Goal: Task Accomplishment & Management: Complete application form

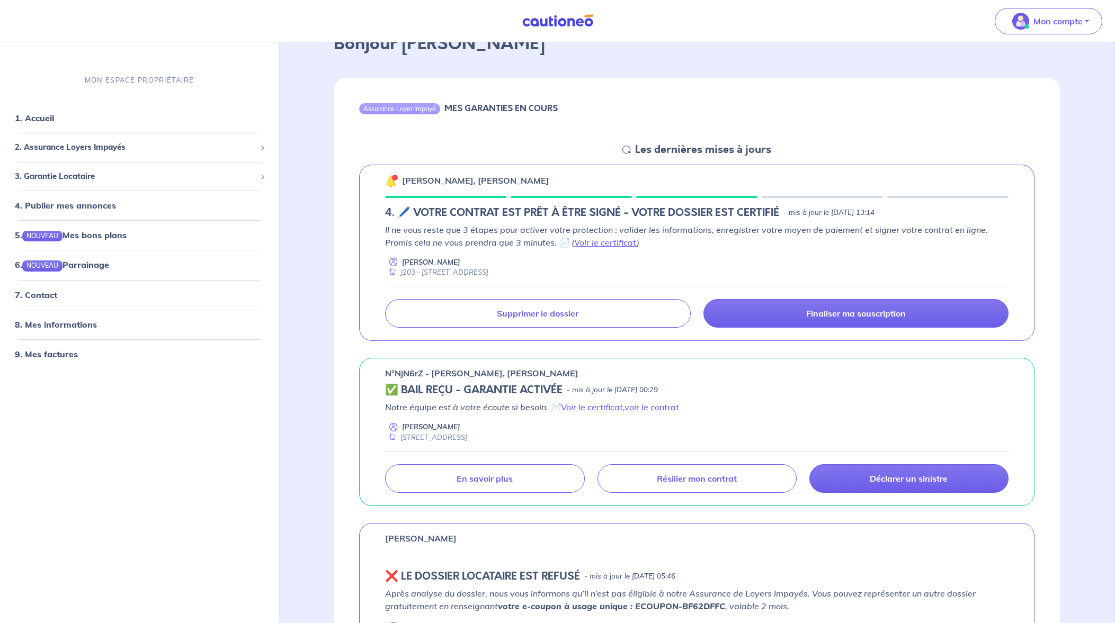
scroll to position [66, 0]
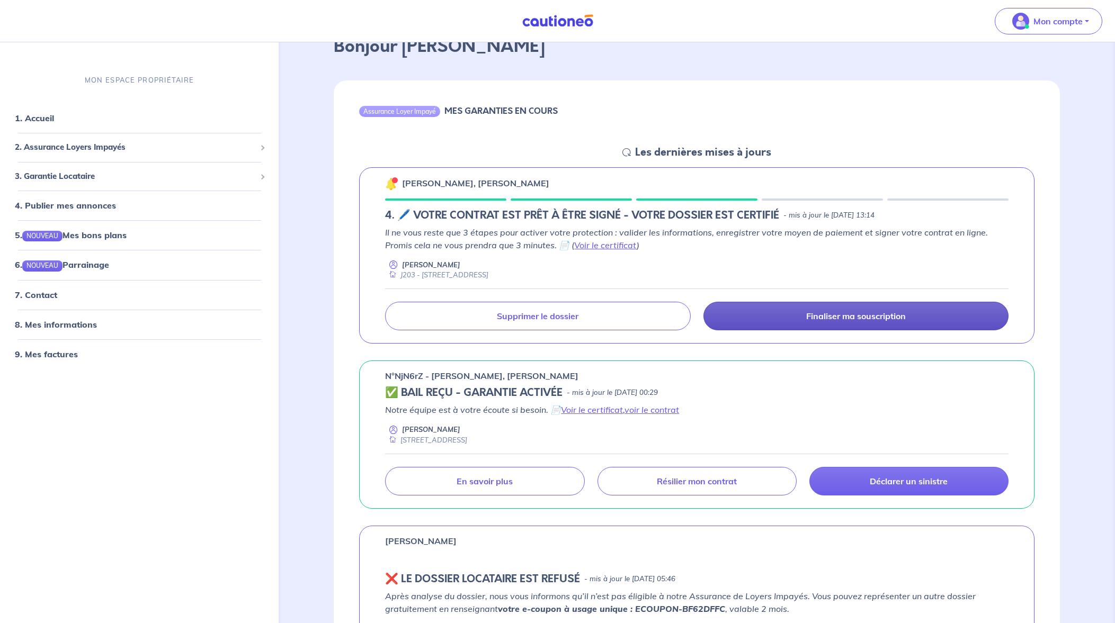
click at [826, 318] on p "Finaliser ma souscription" at bounding box center [856, 316] width 100 height 11
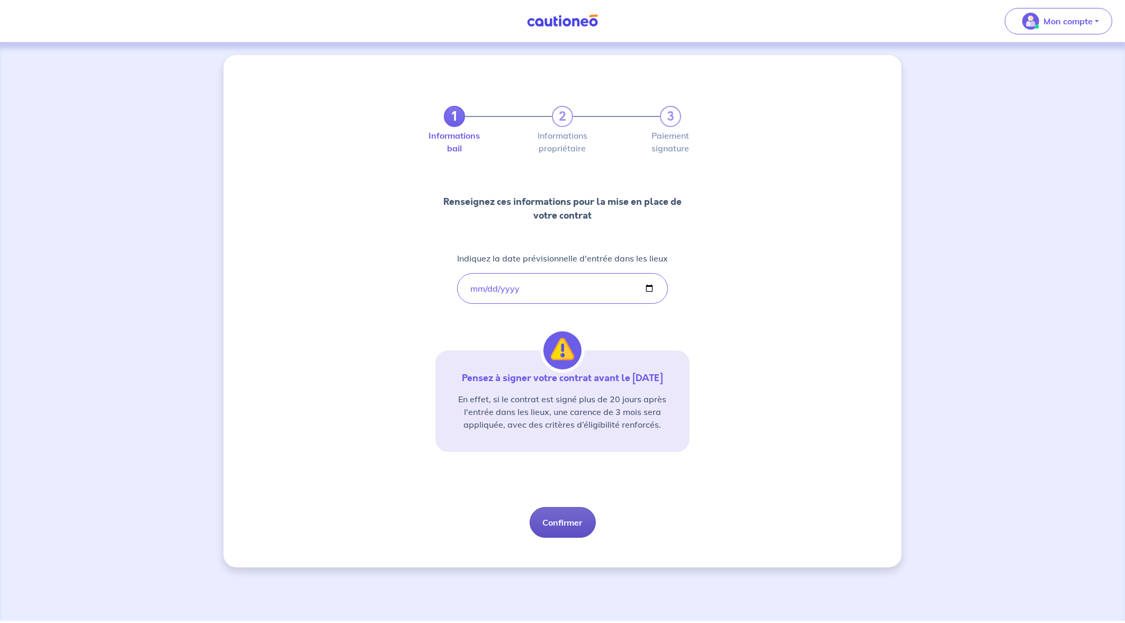
click at [559, 538] on button "Confirmer" at bounding box center [563, 522] width 66 height 31
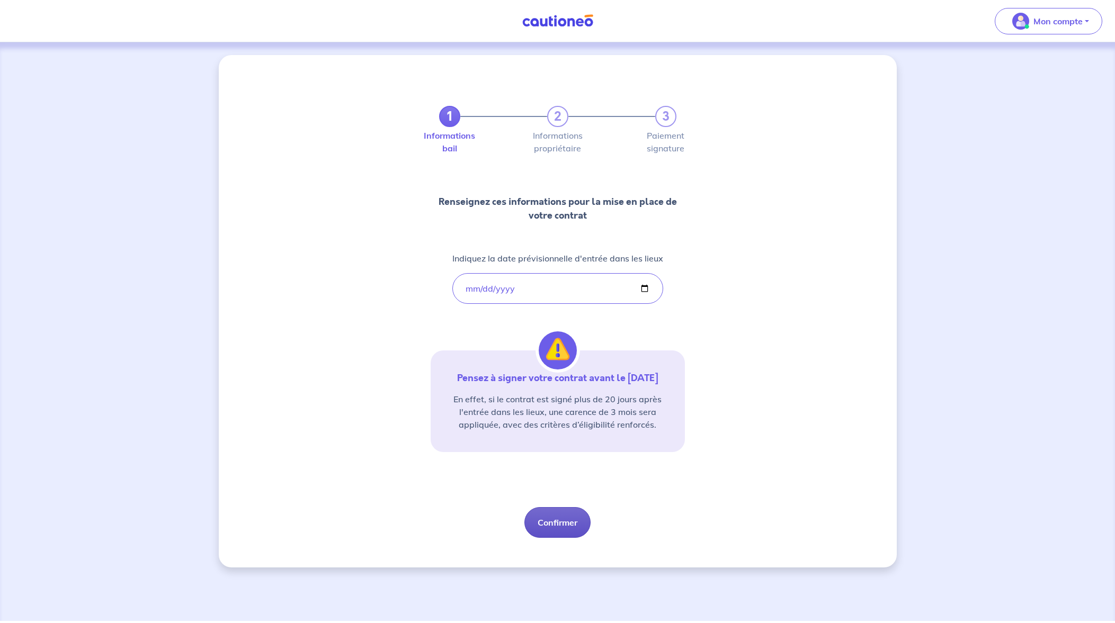
select select "FR"
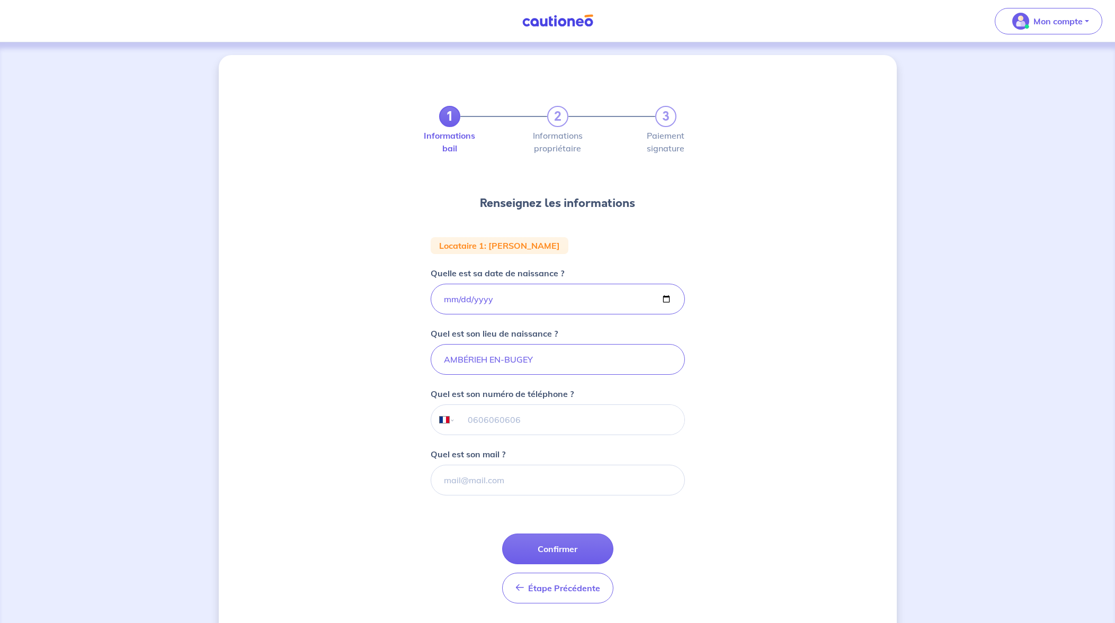
click at [493, 423] on input "tel" at bounding box center [569, 420] width 229 height 30
click at [837, 400] on div "1 2 3 Informations bail Informations propriétaire Paiement signature Renseignez…" at bounding box center [558, 348] width 678 height 587
click at [496, 470] on input "Quel est son mail ?" at bounding box center [558, 480] width 254 height 31
paste input "[PERSON_NAME][EMAIL_ADDRESS][DOMAIN_NAME]"
type input "[PERSON_NAME][EMAIL_ADDRESS][DOMAIN_NAME]"
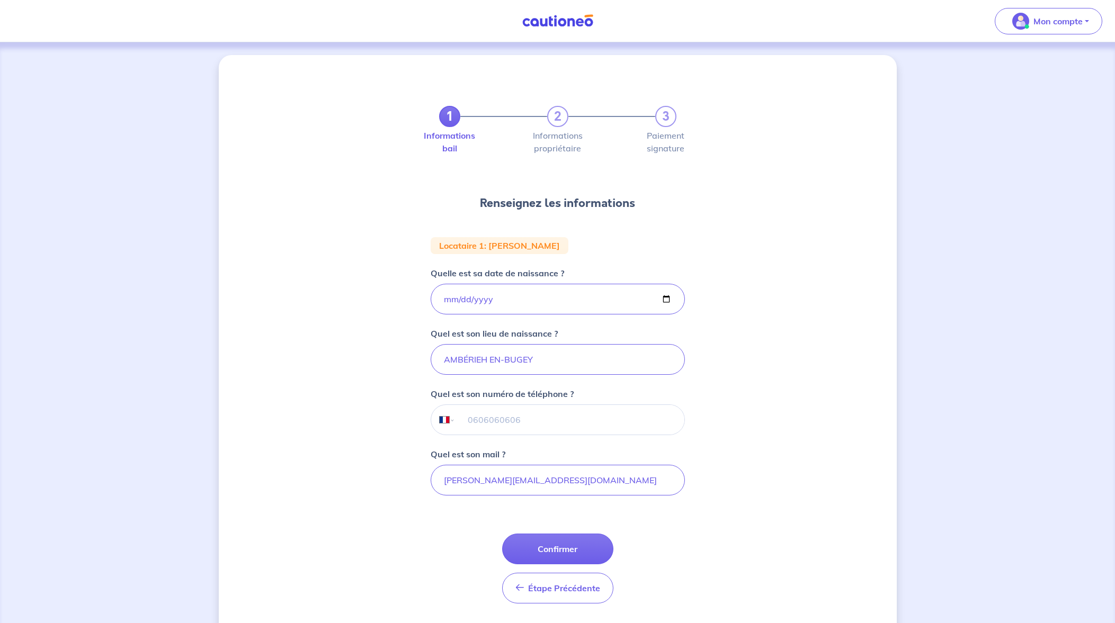
click at [747, 511] on div "1 2 3 Informations bail Informations propriétaire Paiement signature Renseignez…" at bounding box center [558, 348] width 678 height 587
click at [548, 361] on input "AMBÉRIEH EN-BUGEY" at bounding box center [558, 359] width 254 height 31
click at [474, 414] on input "tel" at bounding box center [569, 420] width 229 height 30
click at [512, 416] on input "tel" at bounding box center [569, 420] width 229 height 30
paste input "06 75 97 39 34"
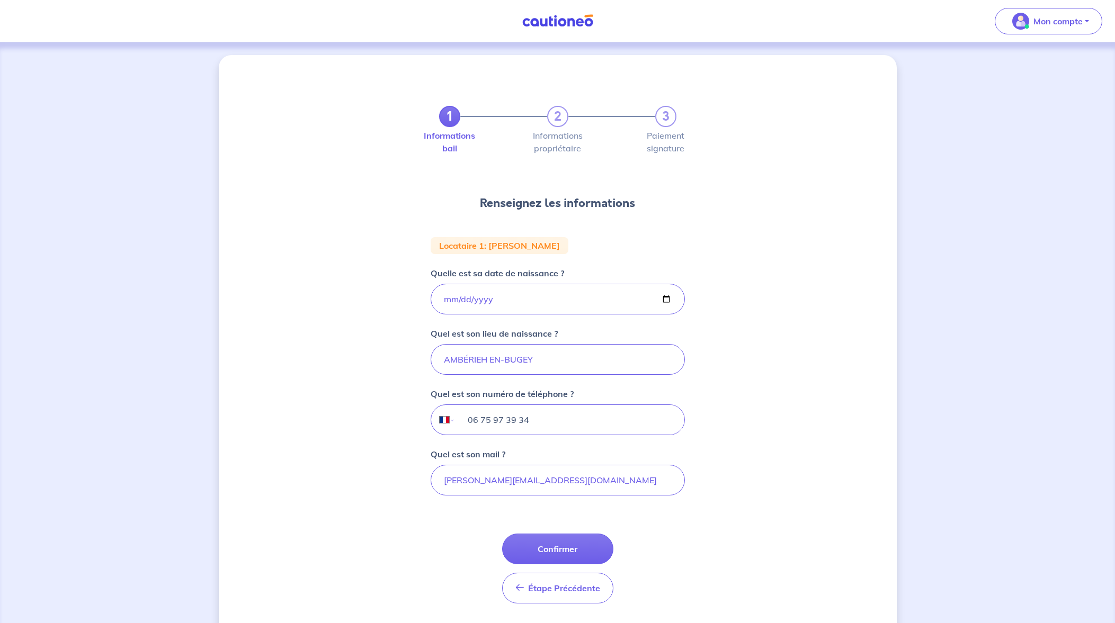
type input "06 75 97 39 34"
click at [751, 501] on div "1 2 3 Informations bail Informations propriétaire Paiement signature Renseignez…" at bounding box center [558, 348] width 678 height 587
click at [786, 418] on div "1 2 3 Informations bail Informations propriétaire Paiement signature Renseignez…" at bounding box center [558, 348] width 678 height 587
click at [544, 361] on input "AMBÉRIEH EN-BUGEY" at bounding box center [558, 359] width 254 height 31
click at [750, 454] on div "1 2 3 Informations bail Informations propriétaire Paiement signature Renseignez…" at bounding box center [558, 348] width 678 height 587
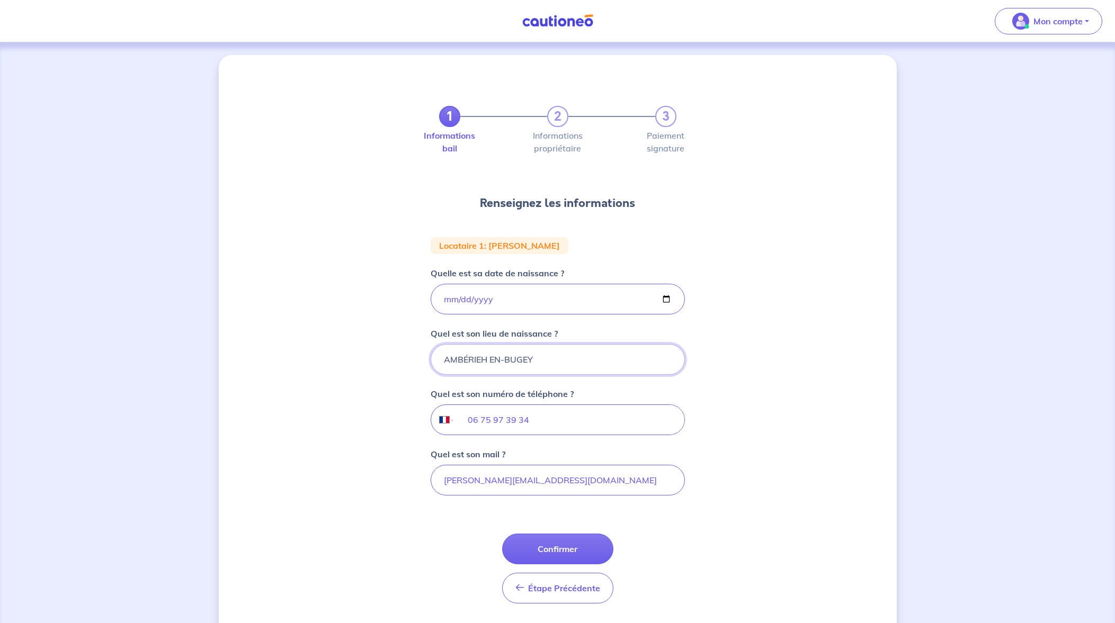
click at [485, 356] on input "AMBÉRIEH EN-BUGEY" at bounding box center [558, 359] width 254 height 31
click at [601, 362] on input "AMBÉRIEU EN-[GEOGRAPHIC_DATA]" at bounding box center [558, 359] width 254 height 31
click at [786, 500] on div "1 2 3 Informations bail Informations propriétaire Paiement signature Renseignez…" at bounding box center [558, 348] width 678 height 587
drag, startPoint x: 487, startPoint y: 359, endPoint x: 492, endPoint y: 363, distance: 6.5
click at [487, 359] on input "AMBÉRIEU EN-[GEOGRAPHIC_DATA]" at bounding box center [558, 359] width 254 height 31
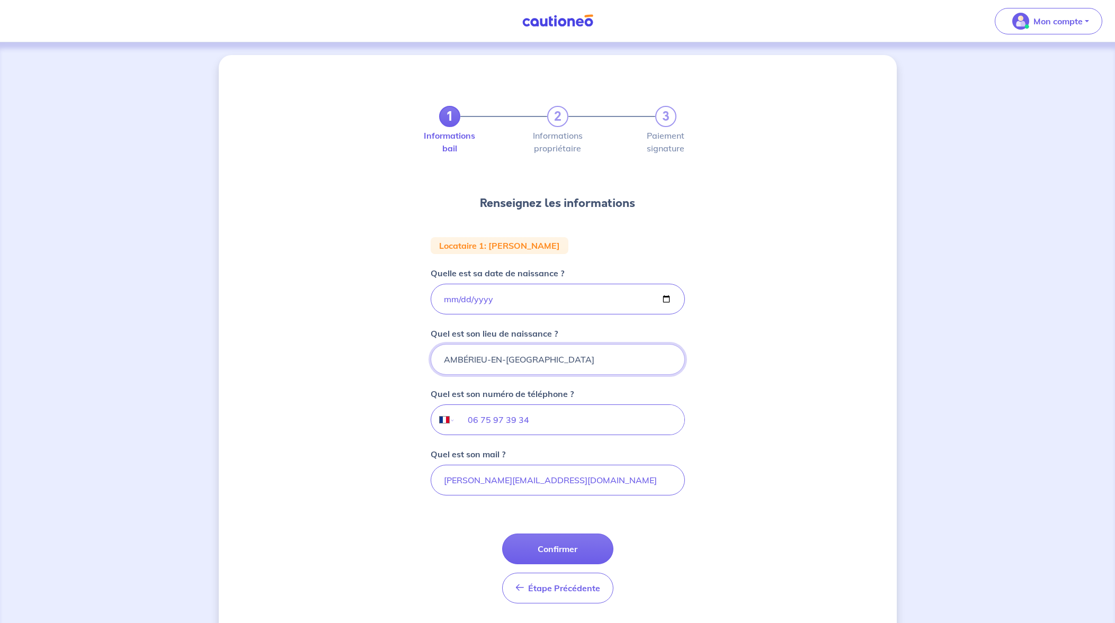
type input "AMBÉRIEU-EN-[GEOGRAPHIC_DATA]"
click at [796, 314] on div "1 2 3 Informations bail Informations propriétaire Paiement signature Renseignez…" at bounding box center [558, 348] width 678 height 587
click at [776, 389] on div "1 2 3 Informations bail Informations propriétaire Paiement signature Renseignez…" at bounding box center [558, 348] width 678 height 587
click at [765, 305] on div "1 2 3 Informations bail Informations propriétaire Paiement signature Renseignez…" at bounding box center [558, 348] width 678 height 587
click at [761, 383] on div "1 2 3 Informations bail Informations propriétaire Paiement signature Renseignez…" at bounding box center [558, 348] width 678 height 587
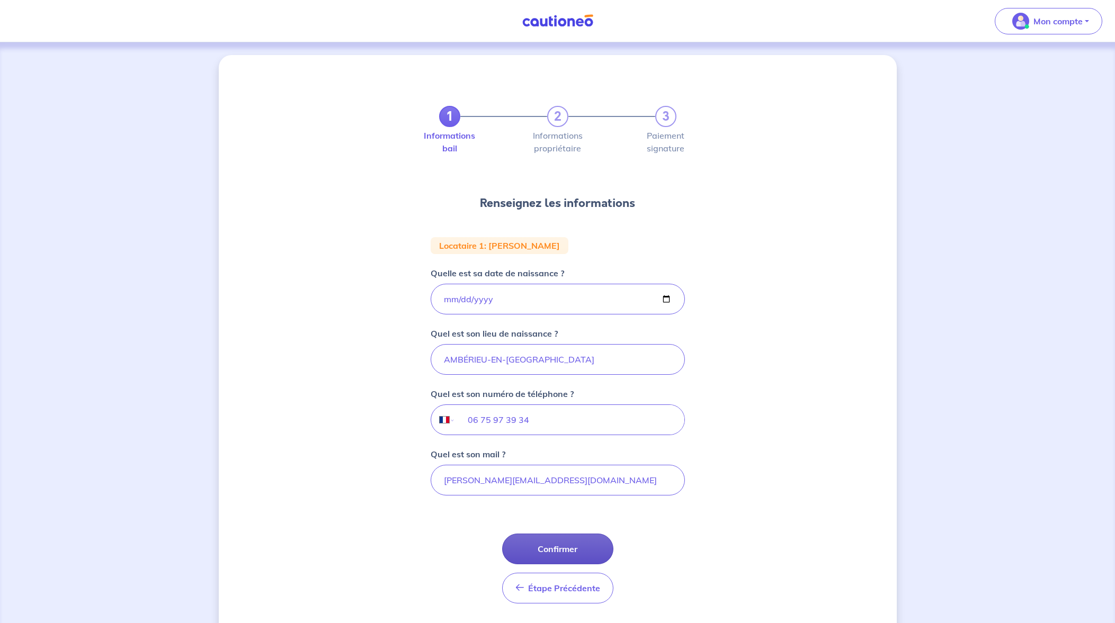
click at [577, 547] on button "Confirmer" at bounding box center [557, 549] width 111 height 31
select select "FR"
drag, startPoint x: 478, startPoint y: 357, endPoint x: 504, endPoint y: 389, distance: 41.0
click at [478, 357] on input "[DEMOGRAPHIC_DATA]" at bounding box center [558, 359] width 254 height 31
type input "SAINT-PRIEST"
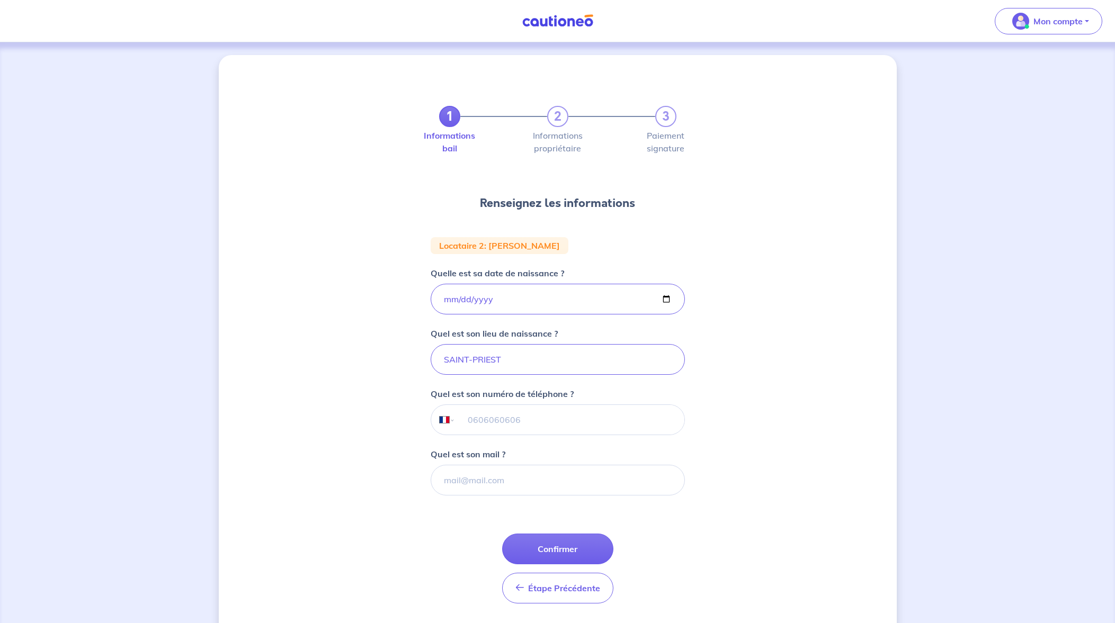
click at [772, 330] on div "1 2 3 Informations bail Informations propriétaire Paiement signature Renseignez…" at bounding box center [558, 348] width 678 height 587
click at [512, 419] on input "tel" at bounding box center [569, 420] width 229 height 30
click at [511, 418] on input "tel" at bounding box center [569, 420] width 229 height 30
paste input "07 83 47 42 64"
click at [493, 486] on input "Quel est son mail ?" at bounding box center [558, 480] width 254 height 31
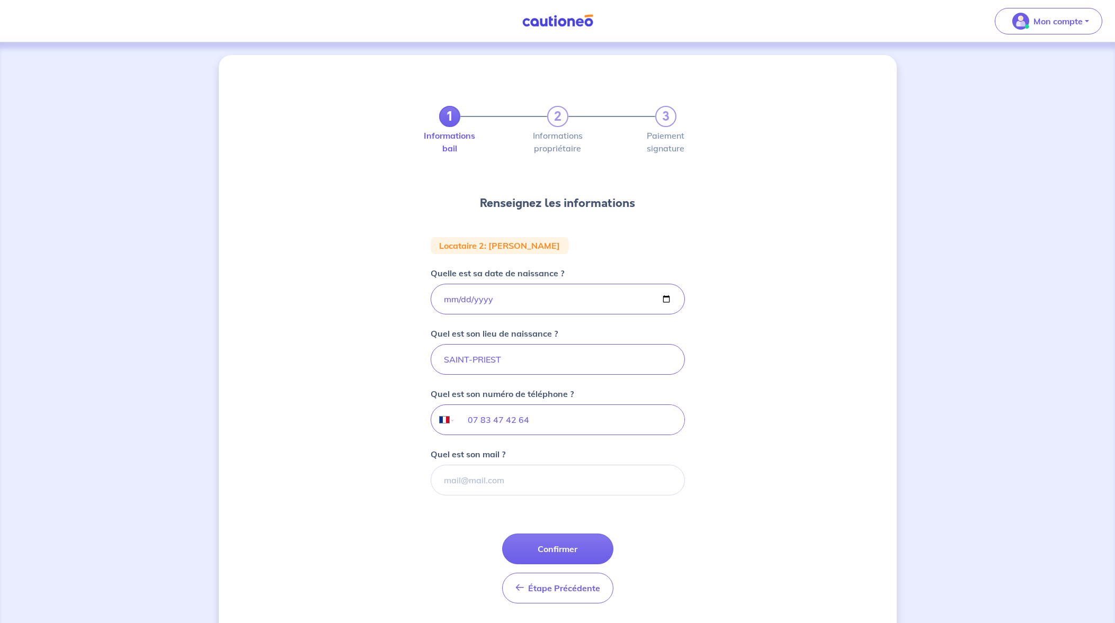
click at [800, 463] on div "1 2 3 Informations bail Informations propriétaire Paiement signature Renseignez…" at bounding box center [558, 348] width 678 height 587
click at [485, 415] on input "07 83 47 42 64" at bounding box center [569, 420] width 229 height 30
type input "07 83 47 42 64"
click at [773, 401] on div "1 2 3 Informations bail Informations propriétaire Paiement signature Renseignez…" at bounding box center [558, 348] width 678 height 587
click at [544, 472] on input "Quel est son mail ?" at bounding box center [558, 480] width 254 height 31
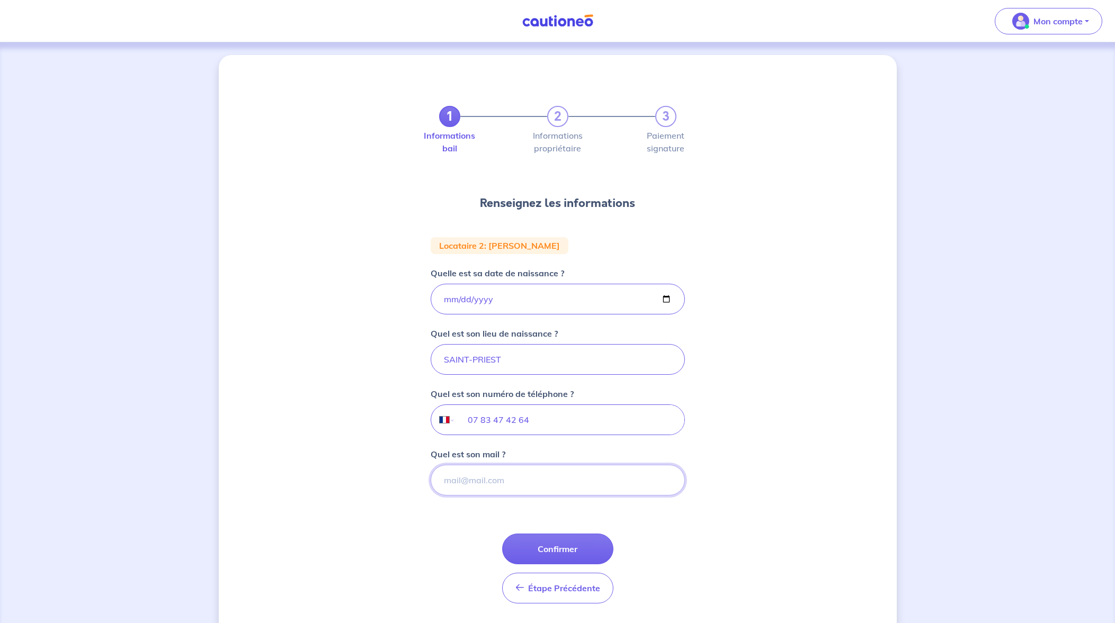
paste input "[PERSON_NAME][EMAIL_ADDRESS][DOMAIN_NAME]"
type input "[PERSON_NAME][EMAIL_ADDRESS][DOMAIN_NAME]"
click at [742, 457] on div "1 2 3 Informations bail Informations propriétaire Paiement signature Renseignez…" at bounding box center [558, 348] width 678 height 587
click at [565, 550] on button "Confirmer" at bounding box center [557, 549] width 111 height 31
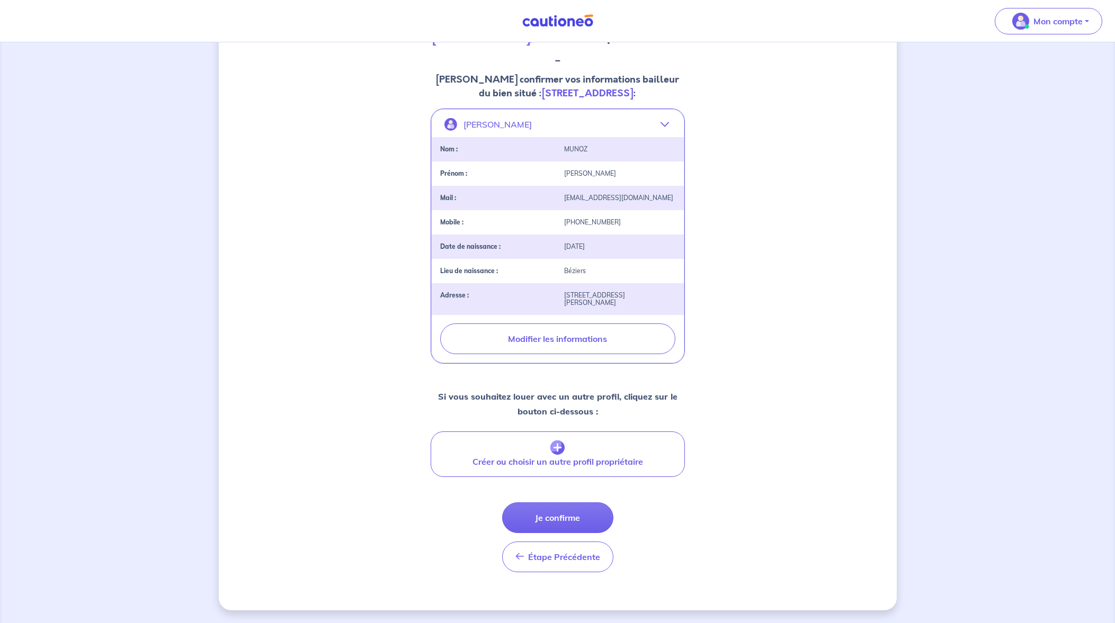
scroll to position [172, 0]
click at [553, 517] on button "Je confirme" at bounding box center [557, 518] width 111 height 31
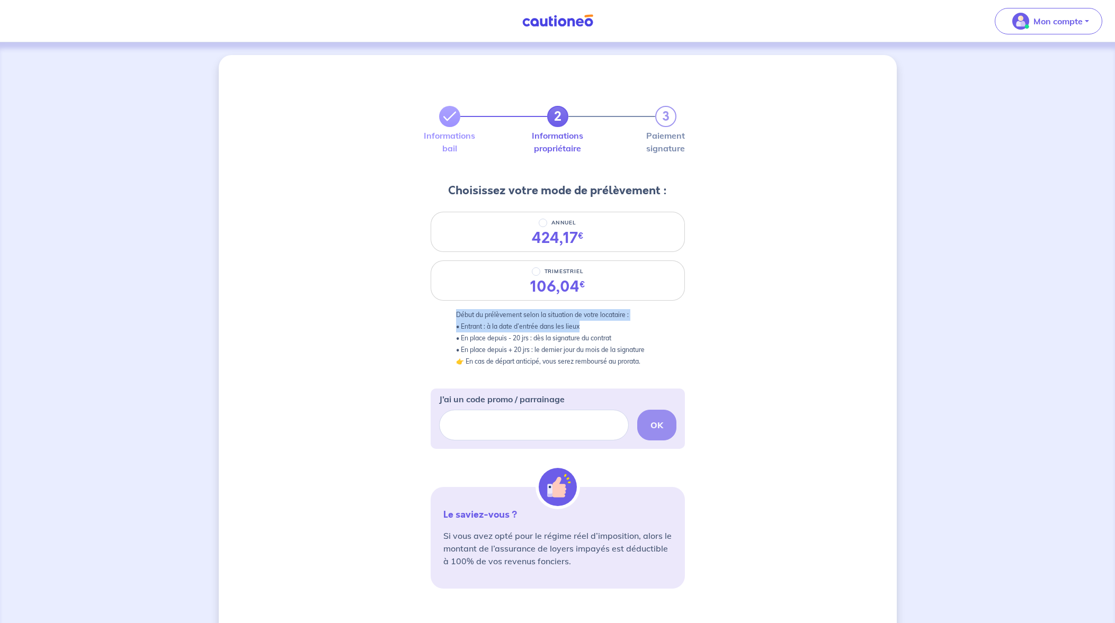
drag, startPoint x: 456, startPoint y: 317, endPoint x: 636, endPoint y: 325, distance: 180.3
click at [636, 325] on p "Début du prélèvement selon la situation de votre locataire : • Entrant : à la d…" at bounding box center [557, 338] width 203 height 58
drag, startPoint x: 636, startPoint y: 325, endPoint x: 760, endPoint y: 359, distance: 128.5
click at [760, 359] on div "2 3 Informations bail Informations propriétaire Paiement signature Choisissez v…" at bounding box center [558, 399] width 678 height 688
click at [741, 327] on div "2 3 Informations bail Informations propriétaire Paiement signature Choisissez v…" at bounding box center [558, 399] width 678 height 688
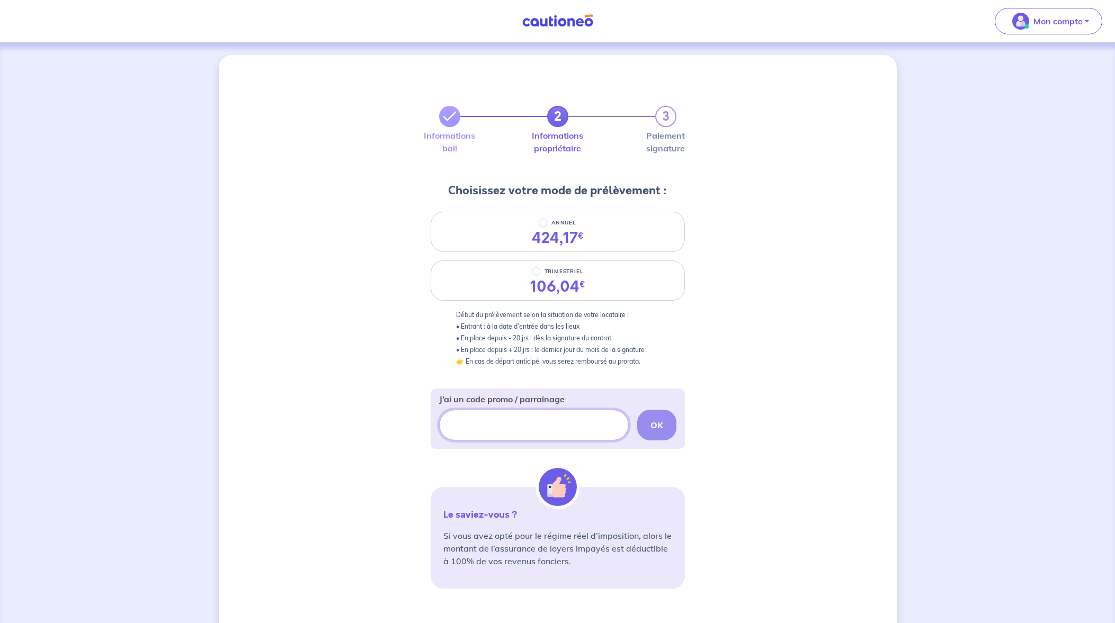
click at [487, 432] on input "J’ai un code promo / parrainage" at bounding box center [534, 425] width 190 height 31
paste input "CSFPROMO"
click at [655, 422] on div "CSFPROMO OK" at bounding box center [557, 425] width 237 height 31
click at [543, 427] on input "CSFPROMO" at bounding box center [534, 425] width 190 height 31
click at [453, 423] on input "CSFPROMO" at bounding box center [534, 425] width 190 height 31
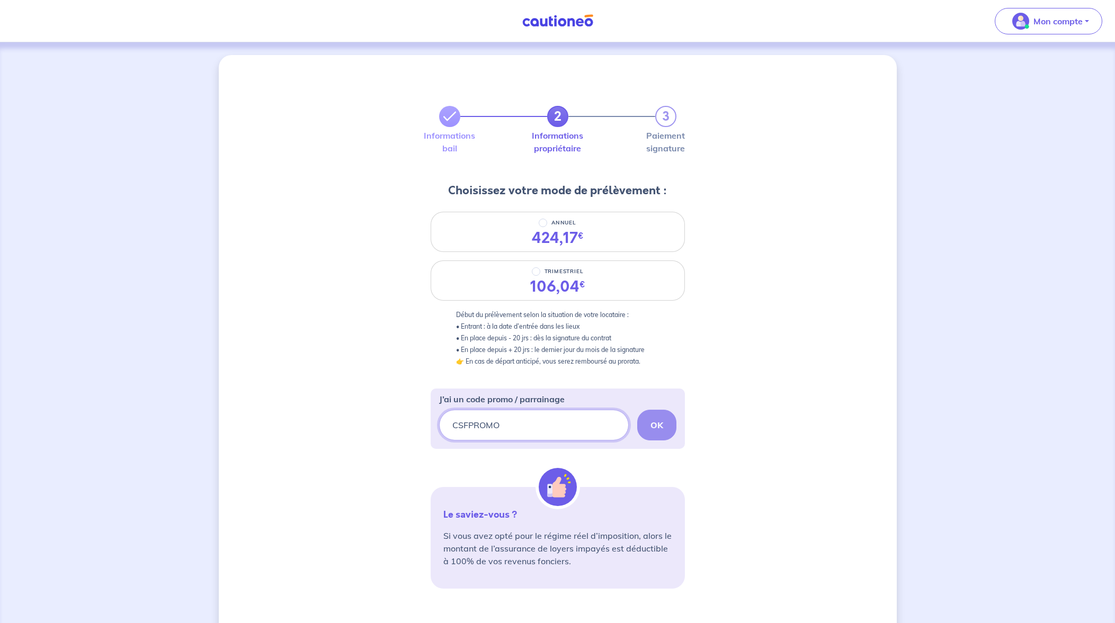
click at [572, 415] on input "CSFPROMO" at bounding box center [534, 425] width 190 height 31
click at [636, 416] on div "CSFPROMO OK" at bounding box center [557, 425] width 237 height 31
drag, startPoint x: 546, startPoint y: 417, endPoint x: 362, endPoint y: 424, distance: 184.4
click at [362, 424] on div "2 3 Informations bail Informations propriétaire Paiement signature Choisissez v…" at bounding box center [558, 399] width 678 height 688
paste input "SRIAS-BFC"
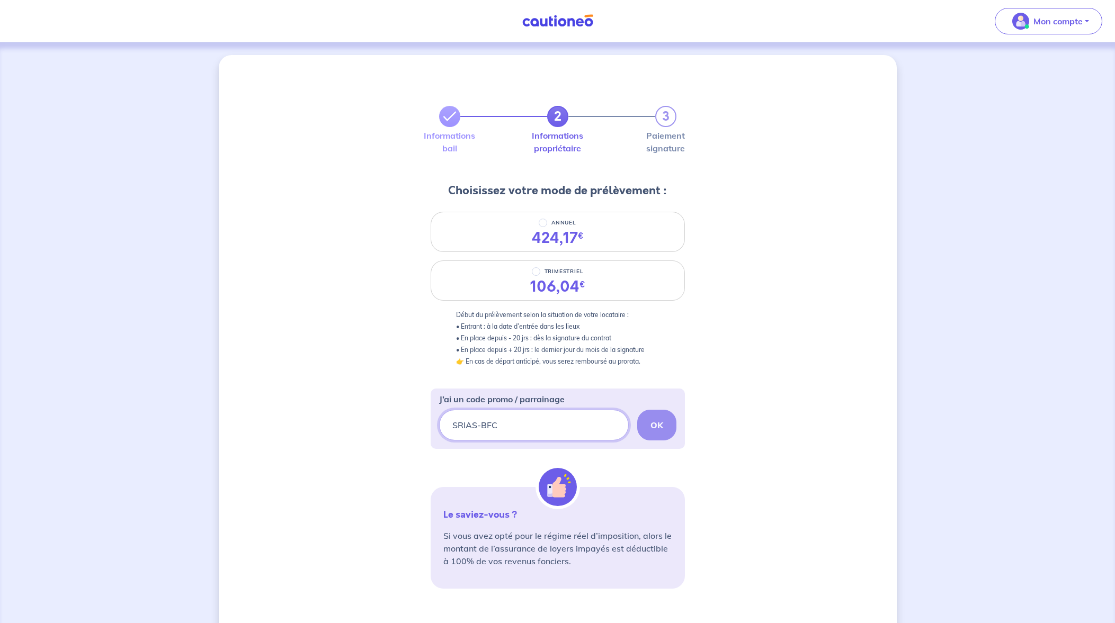
type input "SRIAS-BFC"
click at [797, 442] on div "2 3 Informations bail Informations propriétaire Paiement signature Choisissez v…" at bounding box center [558, 399] width 678 height 688
click at [664, 416] on div "SRIAS-BFC OK" at bounding box center [557, 425] width 237 height 31
drag, startPoint x: 663, startPoint y: 422, endPoint x: 572, endPoint y: 430, distance: 91.0
click at [658, 422] on div "SRIAS-BFC OK" at bounding box center [557, 425] width 237 height 31
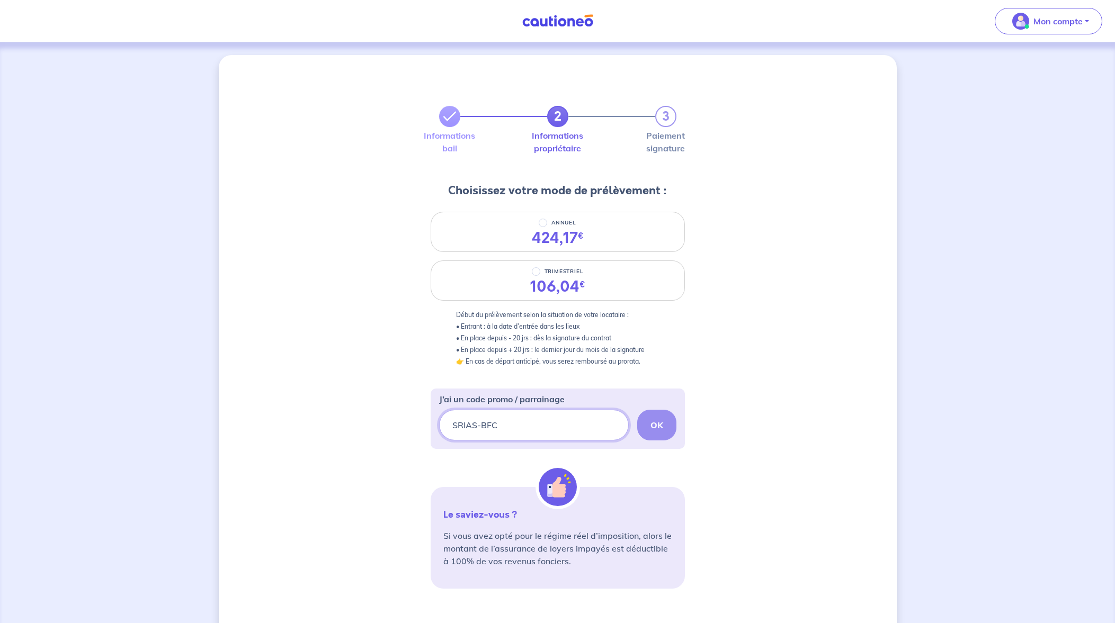
click at [572, 430] on input "SRIAS-BFC" at bounding box center [534, 425] width 190 height 31
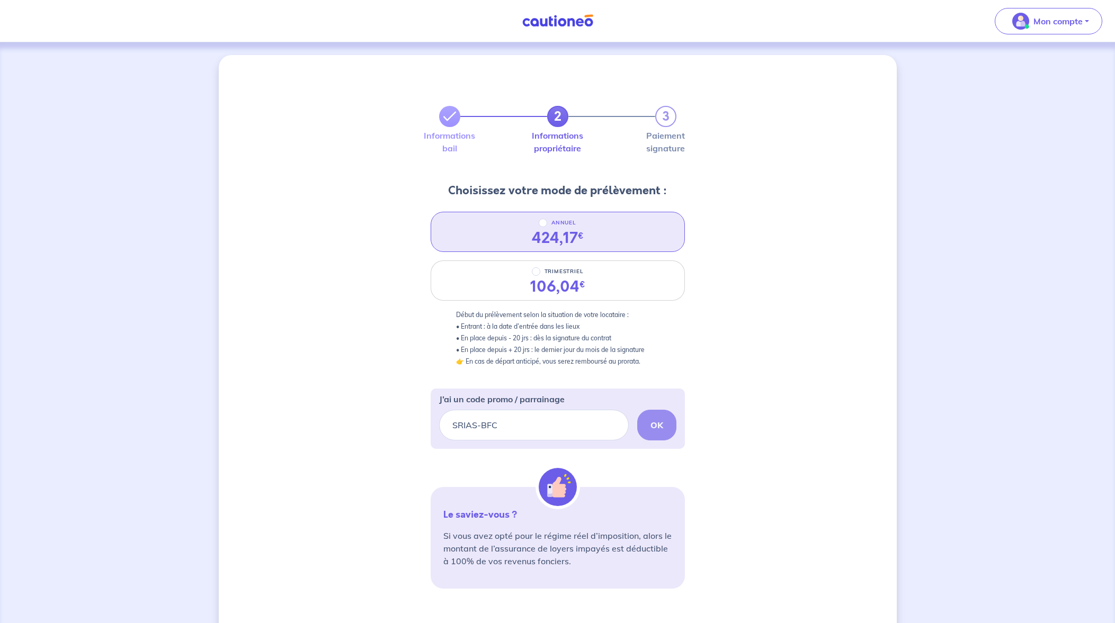
click at [542, 229] on div "424,17 €" at bounding box center [558, 238] width 52 height 18
radio input "true"
drag, startPoint x: 532, startPoint y: 424, endPoint x: 387, endPoint y: 430, distance: 145.2
click at [387, 430] on div "2 3 Informations bail Informations propriétaire Paiement signature Choisissez v…" at bounding box center [558, 399] width 678 height 688
paste input "text"
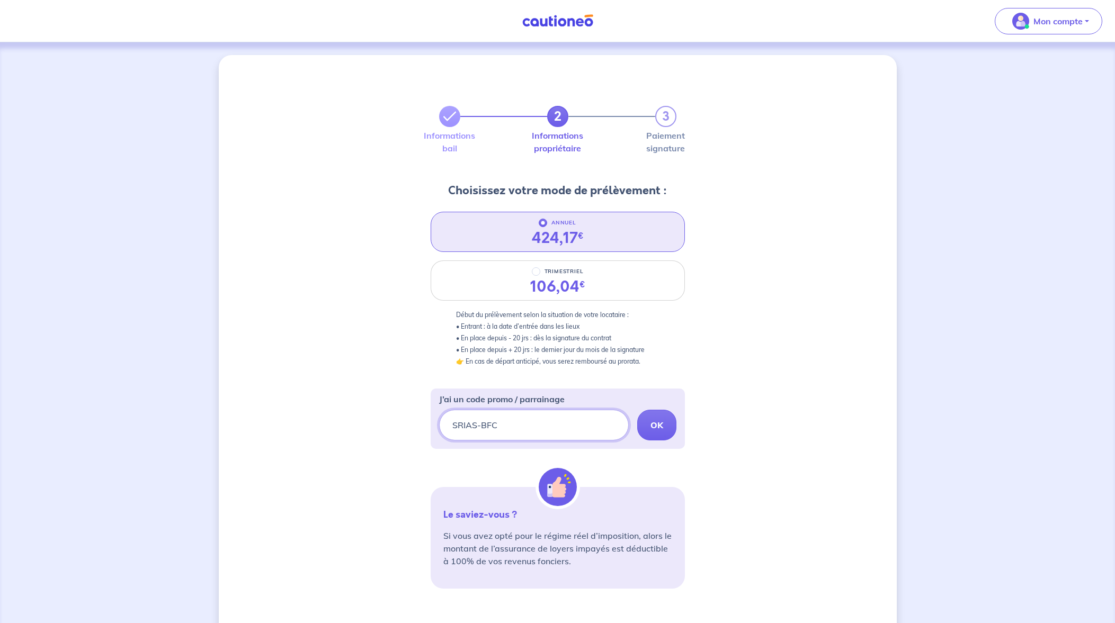
drag, startPoint x: 532, startPoint y: 426, endPoint x: 384, endPoint y: 429, distance: 147.3
click at [384, 430] on div "2 3 Informations bail Informations propriétaire Paiement signature Choisissez v…" at bounding box center [558, 399] width 678 height 688
click at [504, 424] on input "J’ai un code promo / parrainage" at bounding box center [534, 425] width 190 height 31
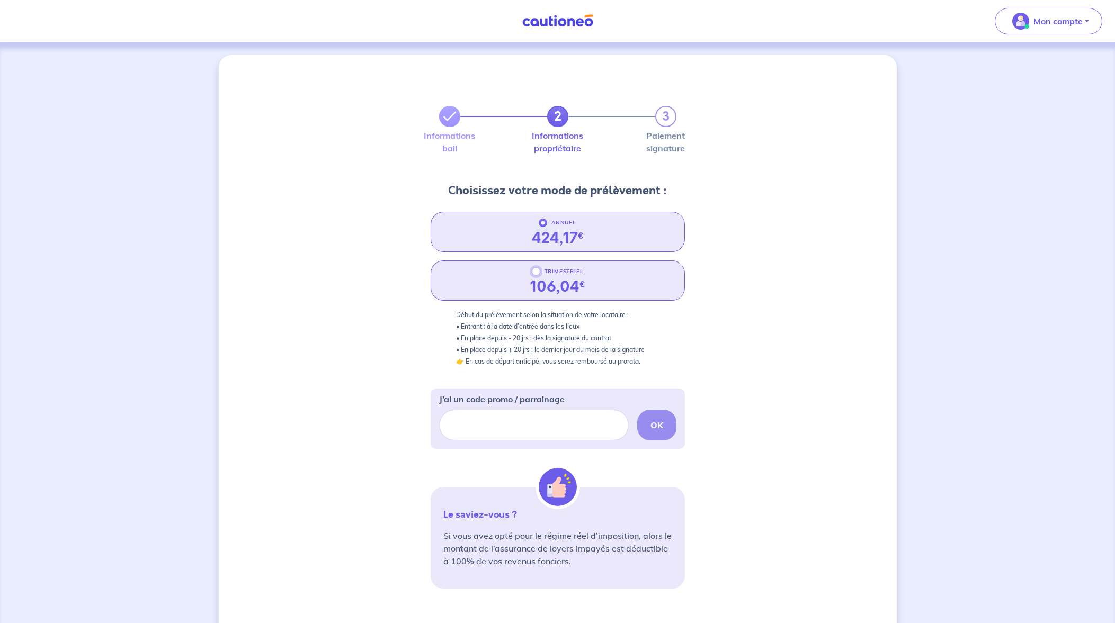
click at [536, 272] on input "TRIMESTRIEL" at bounding box center [536, 271] width 8 height 8
radio input "true"
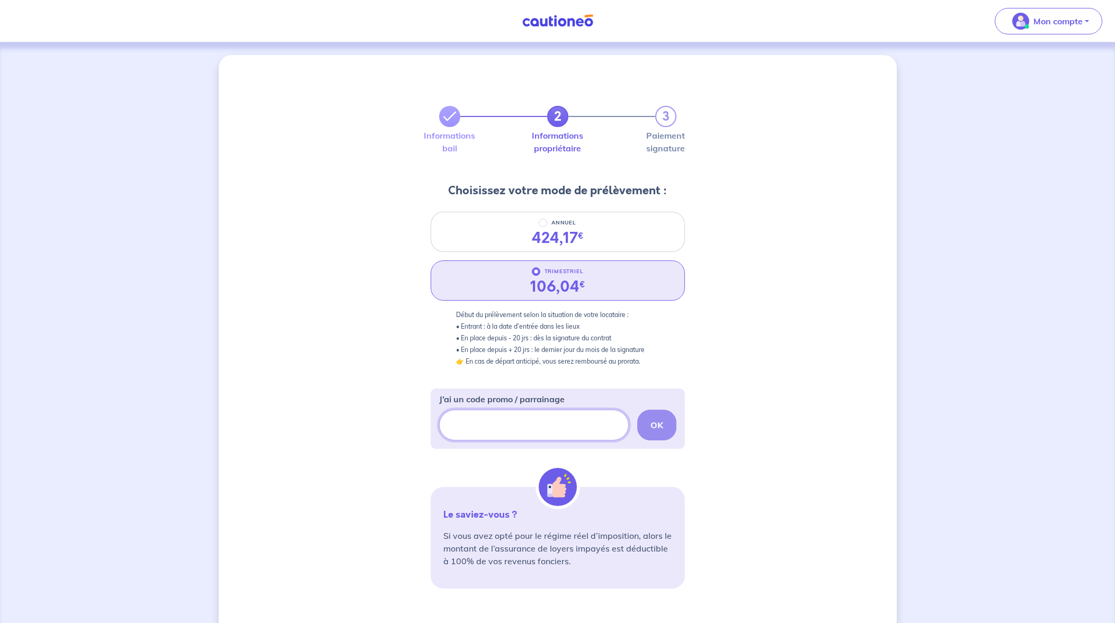
click at [513, 427] on input "J’ai un code promo / parrainage" at bounding box center [534, 425] width 190 height 31
paste input "CSFPROMO"
type input "CSFPROMO"
click at [666, 423] on button "OK" at bounding box center [656, 425] width 39 height 31
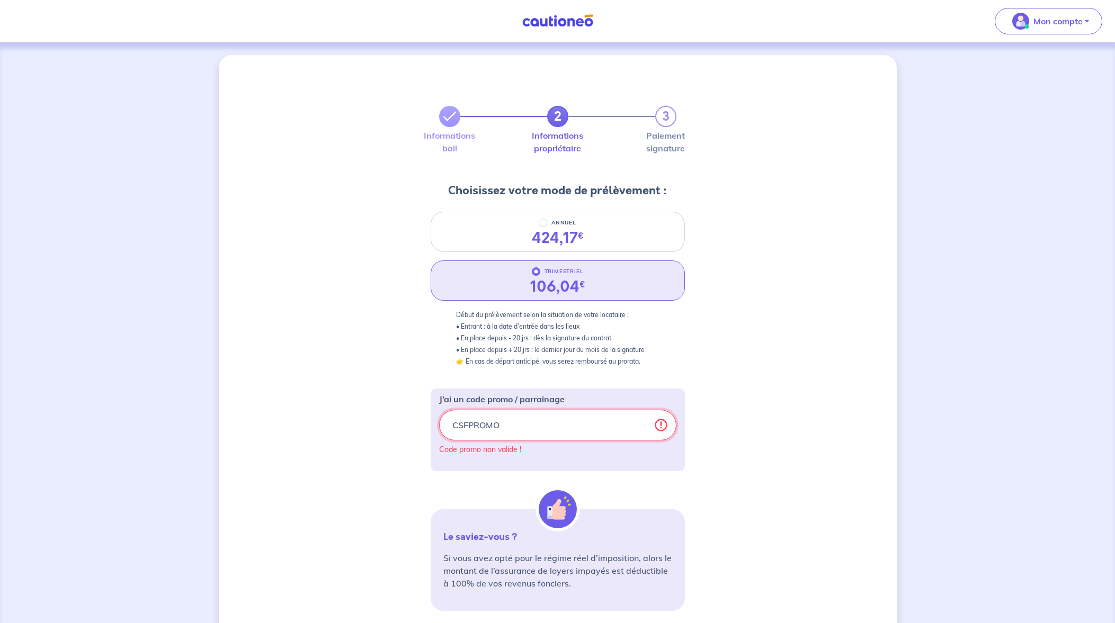
drag, startPoint x: 535, startPoint y: 423, endPoint x: 332, endPoint y: 426, distance: 203.4
click at [332, 426] on div "2 3 Informations bail Informations propriétaire Paiement signature Choisissez v…" at bounding box center [558, 410] width 678 height 711
paste input "text"
drag, startPoint x: 477, startPoint y: 426, endPoint x: 341, endPoint y: 432, distance: 135.7
click at [342, 432] on div "2 3 Informations bail Informations propriétaire Paiement signature Choisissez v…" at bounding box center [558, 410] width 678 height 711
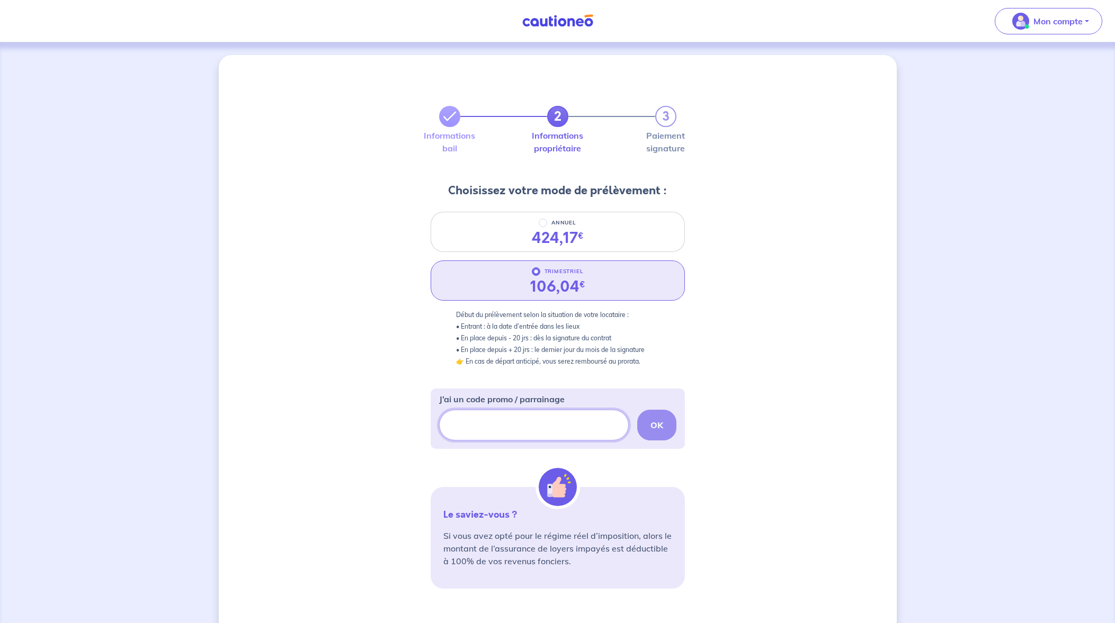
click at [470, 421] on input "J’ai un code promo / parrainage" at bounding box center [534, 425] width 190 height 31
paste input "LPGICAUTIONEO"
type input "LPGICAUTIONEO"
click at [661, 425] on strong "OK" at bounding box center [656, 425] width 13 height 11
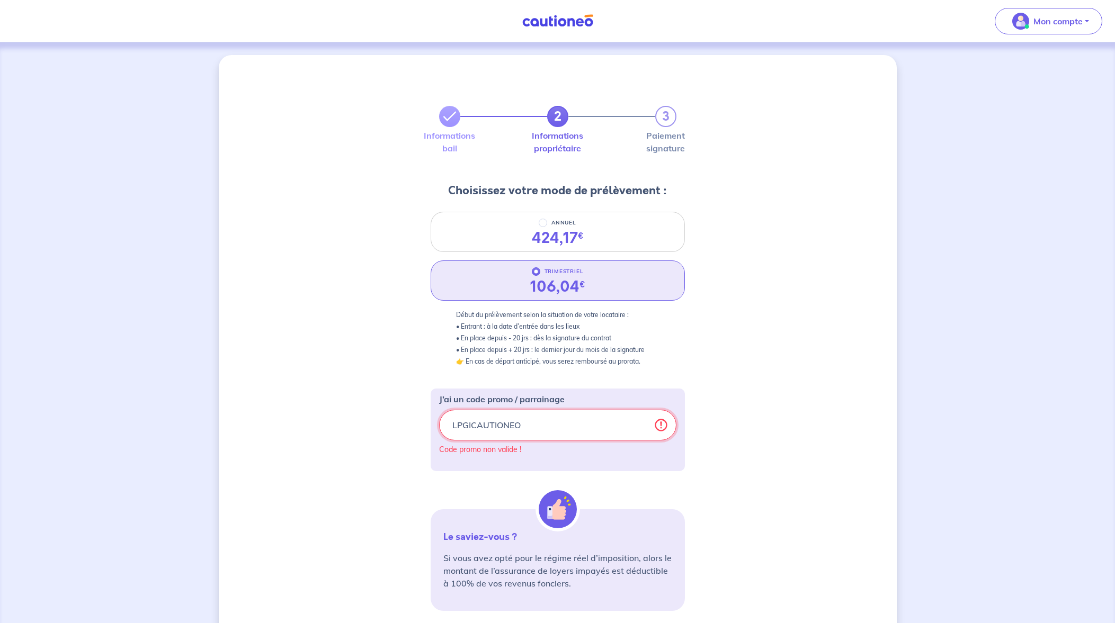
drag, startPoint x: 542, startPoint y: 424, endPoint x: 348, endPoint y: 422, distance: 194.4
click at [348, 422] on div "2 3 Informations bail Informations propriétaire Paiement signature Choisissez v…" at bounding box center [558, 410] width 678 height 711
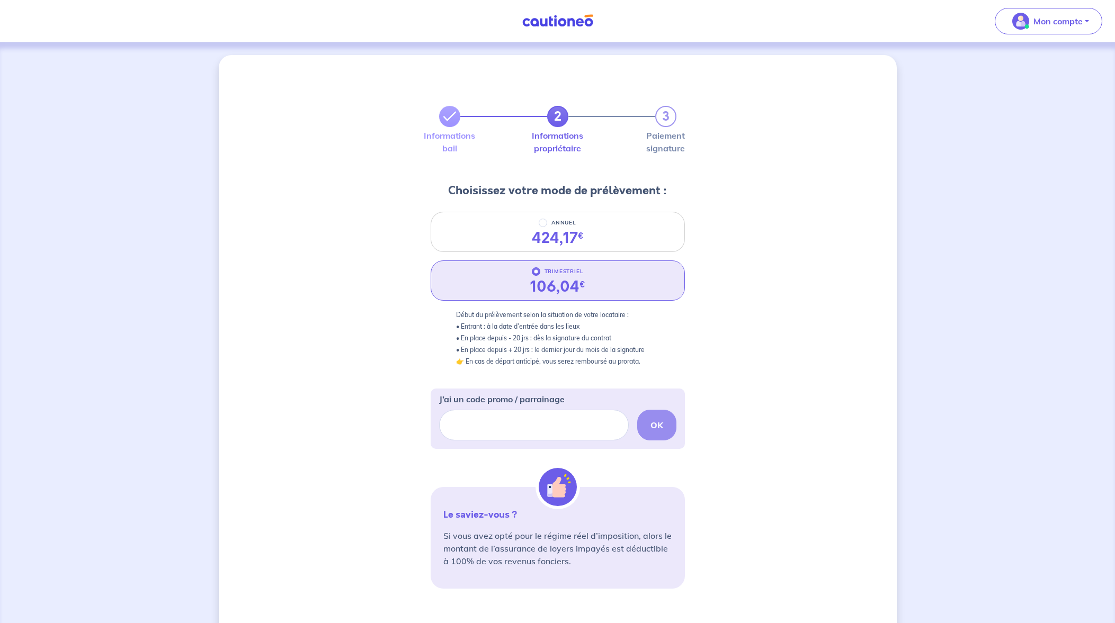
click at [756, 409] on div "2 3 Informations bail Informations propriétaire Paiement signature Choisissez v…" at bounding box center [558, 399] width 678 height 688
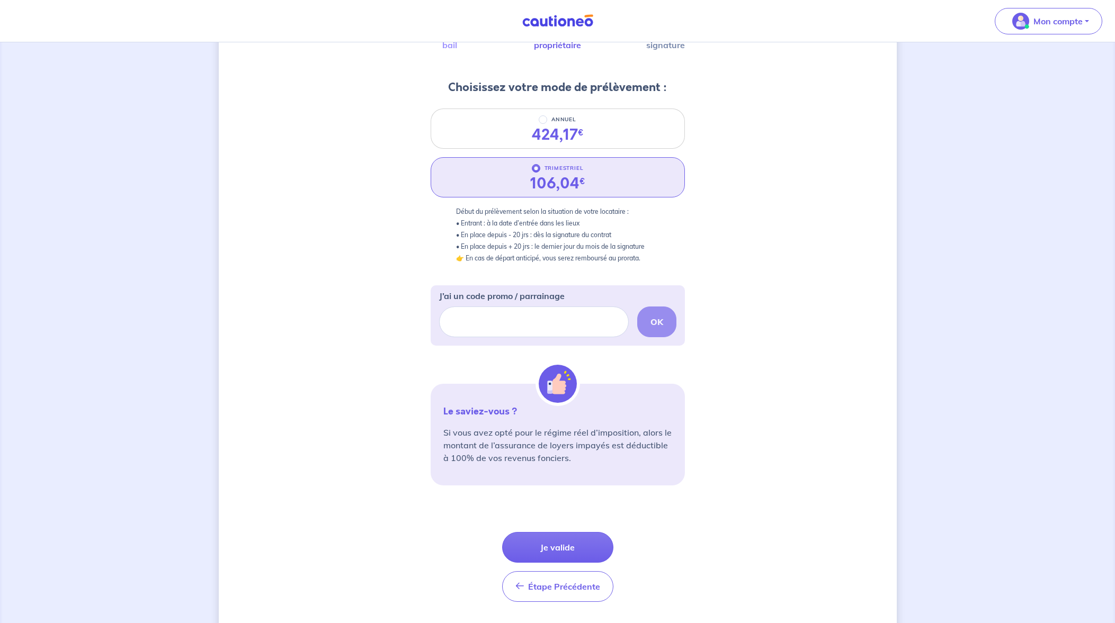
scroll to position [132, 0]
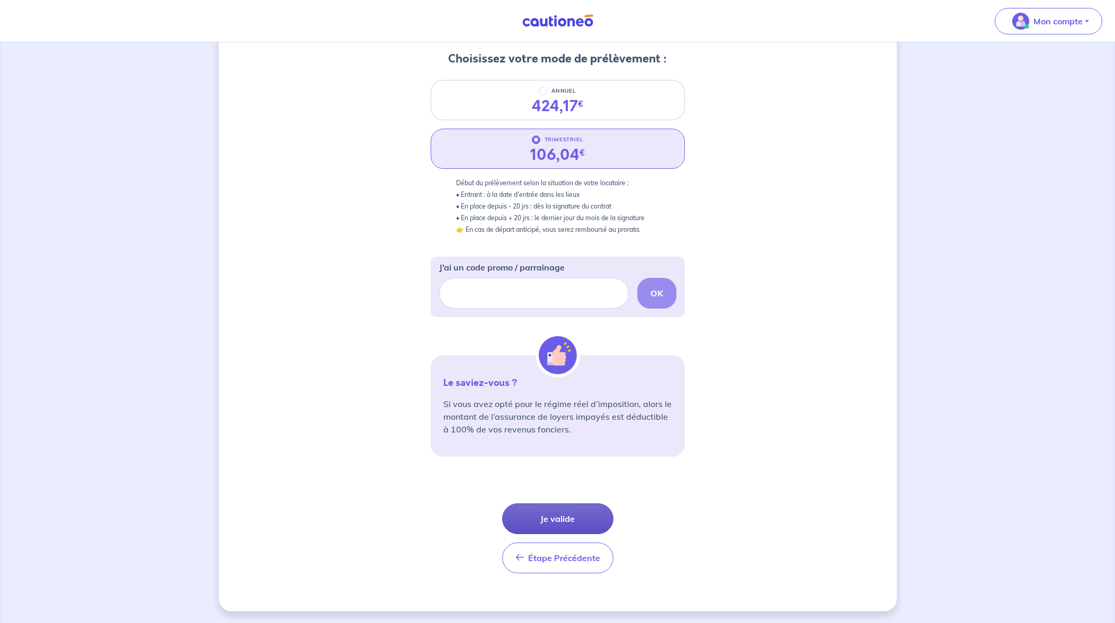
click at [571, 514] on button "Je valide" at bounding box center [557, 519] width 111 height 31
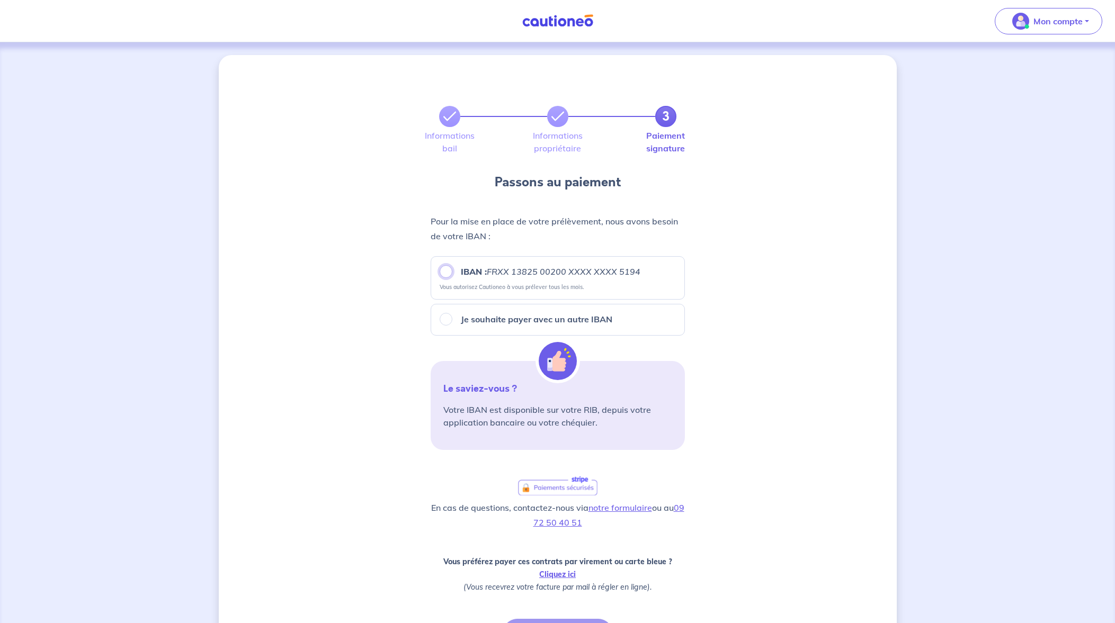
click at [445, 272] on input "IBAN : FRXX [FINANCIAL_ID] XXXX XXXX 5194" at bounding box center [446, 271] width 13 height 13
radio input "true"
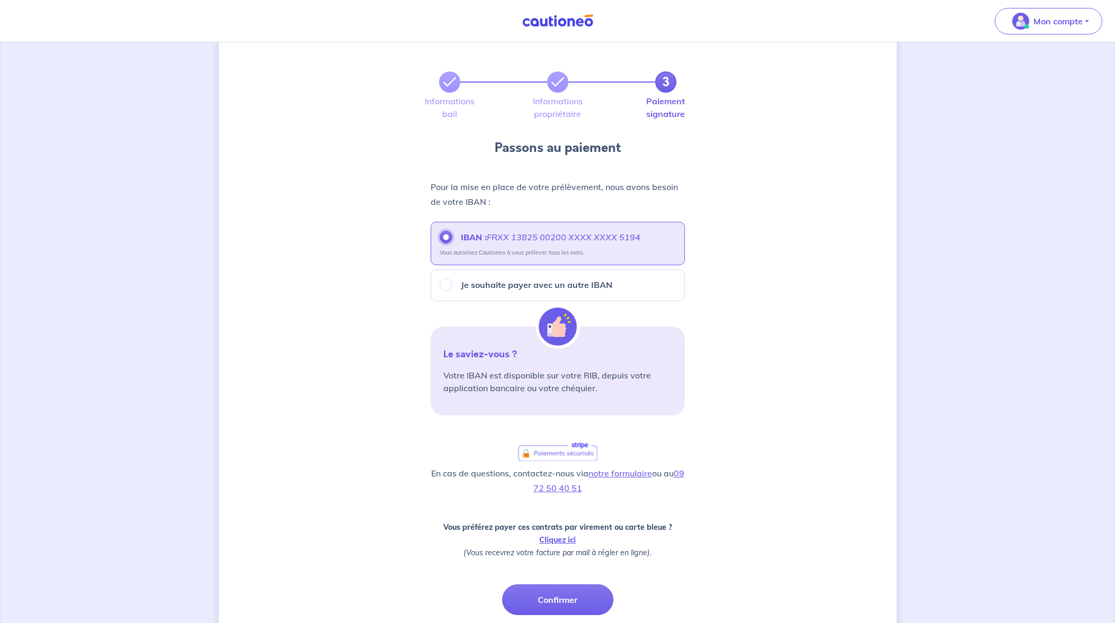
scroll to position [115, 0]
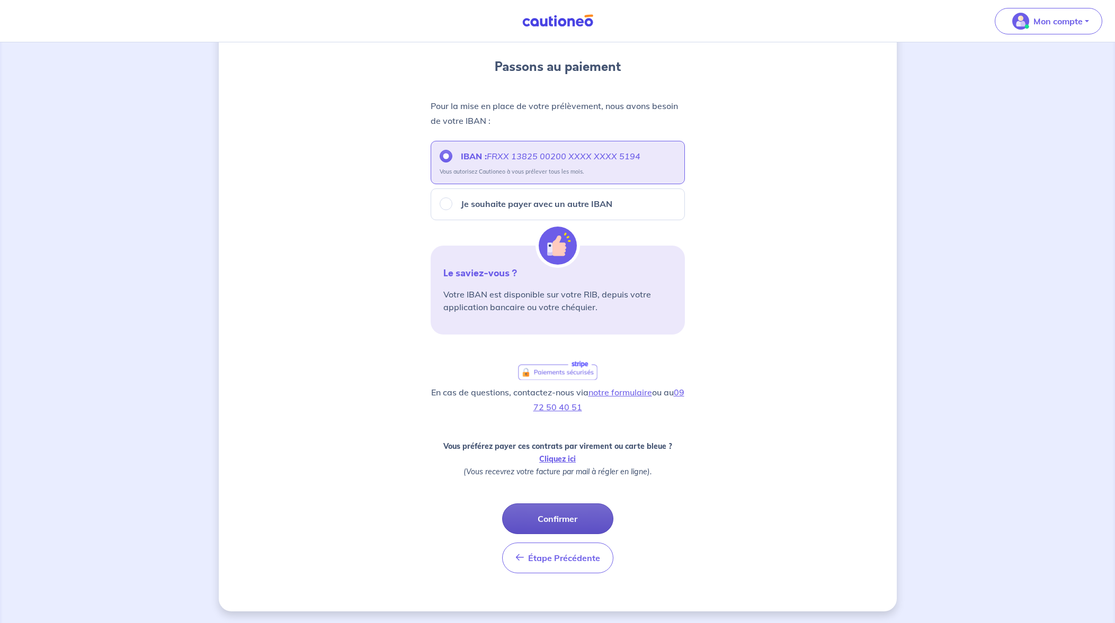
click at [568, 521] on button "Confirmer" at bounding box center [557, 519] width 111 height 31
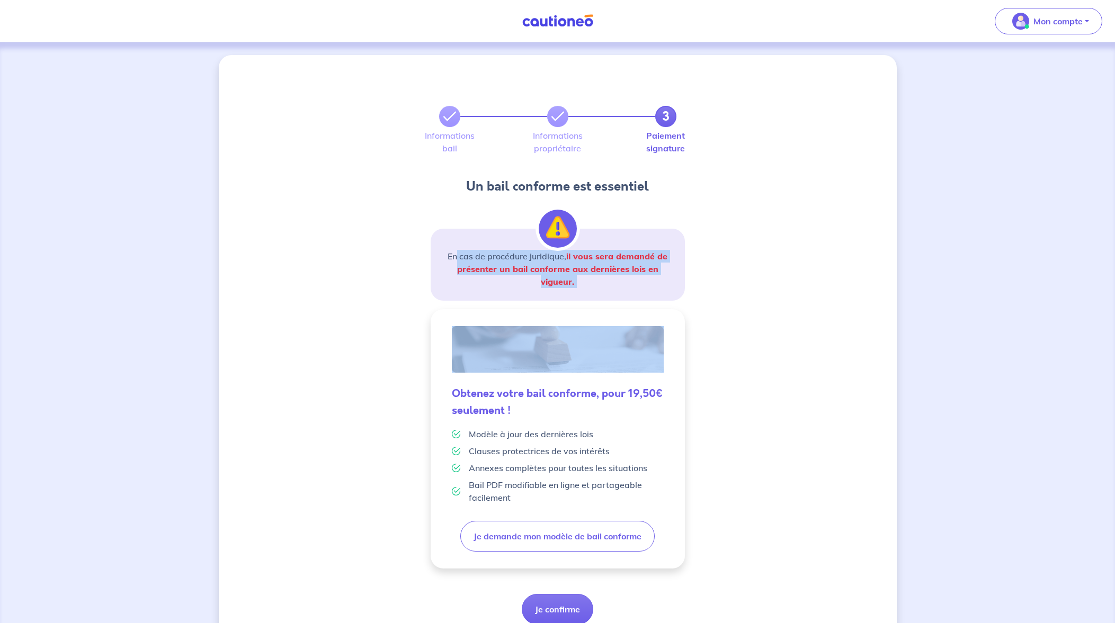
drag, startPoint x: 456, startPoint y: 252, endPoint x: 779, endPoint y: 312, distance: 328.1
click at [779, 312] on div "3 Informations bail Informations propriétaire Paiement signature Un bail confor…" at bounding box center [558, 355] width 678 height 600
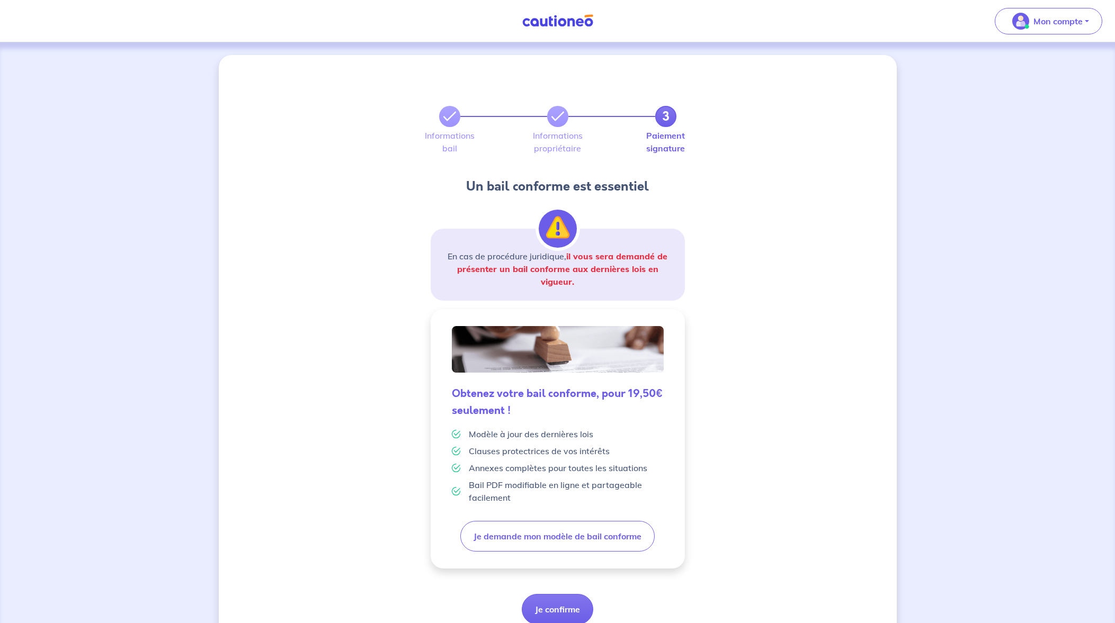
drag, startPoint x: 779, startPoint y: 312, endPoint x: 779, endPoint y: 414, distance: 101.2
click at [779, 413] on div "3 Informations bail Informations propriétaire Paiement signature Un bail confor…" at bounding box center [558, 355] width 678 height 600
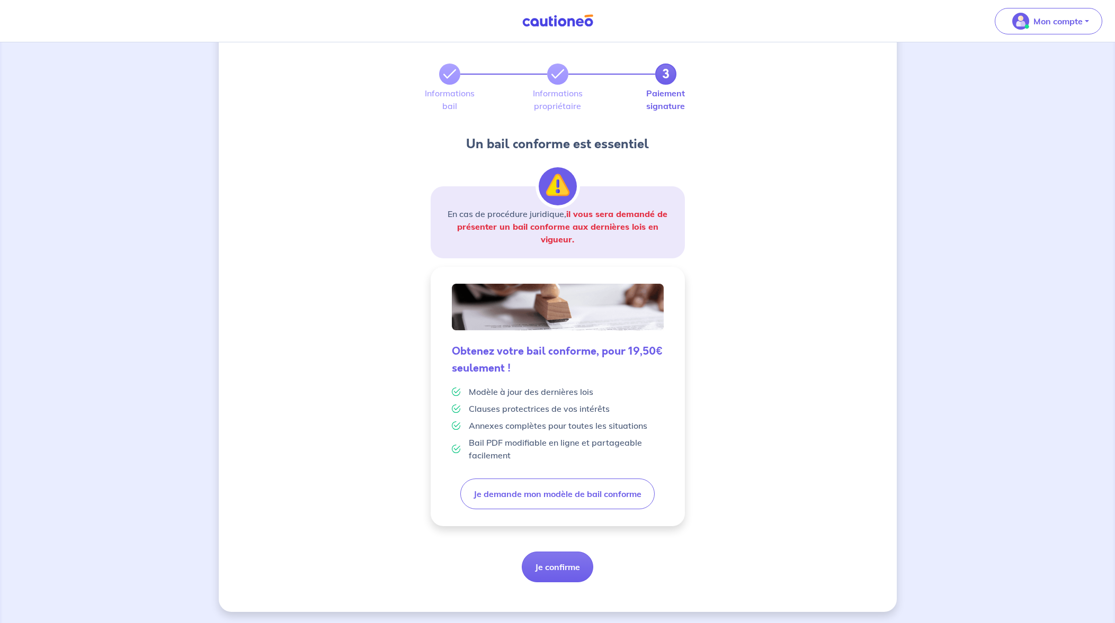
scroll to position [43, 0]
click at [559, 565] on button "Je confirme" at bounding box center [557, 566] width 71 height 31
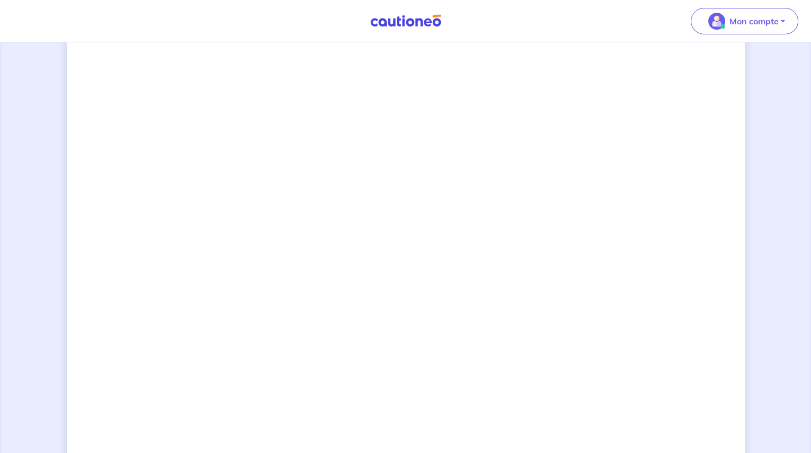
scroll to position [776, 0]
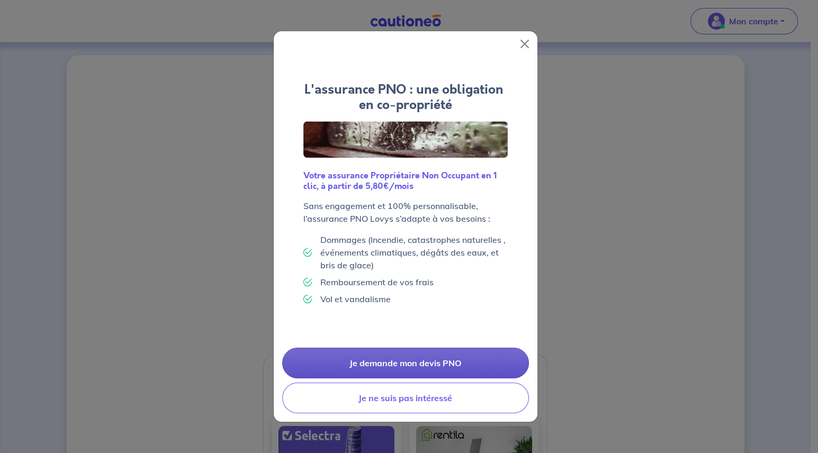
click at [436, 367] on link "Je demande mon devis PNO" at bounding box center [405, 363] width 247 height 31
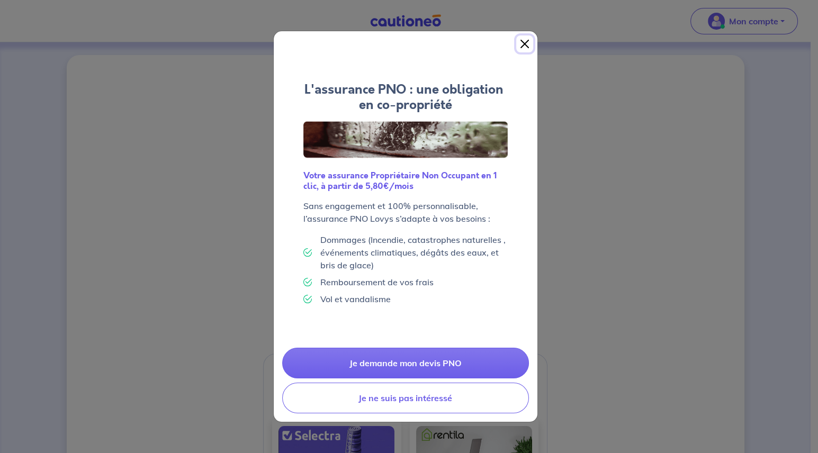
click at [524, 44] on button "Close" at bounding box center [524, 43] width 17 height 17
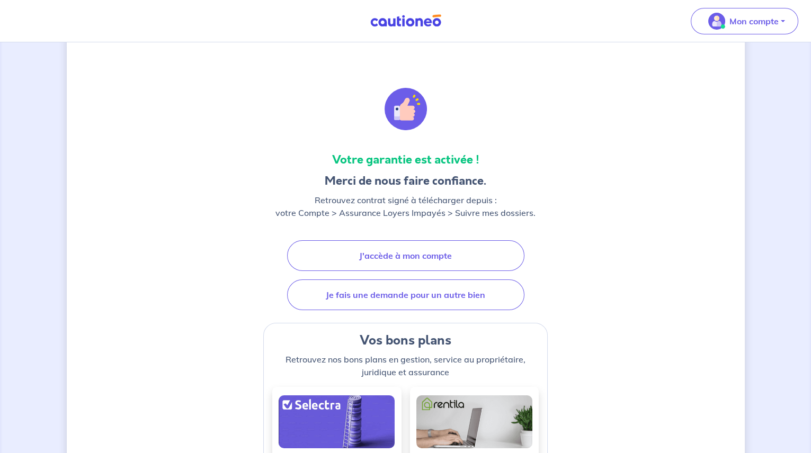
scroll to position [96, 0]
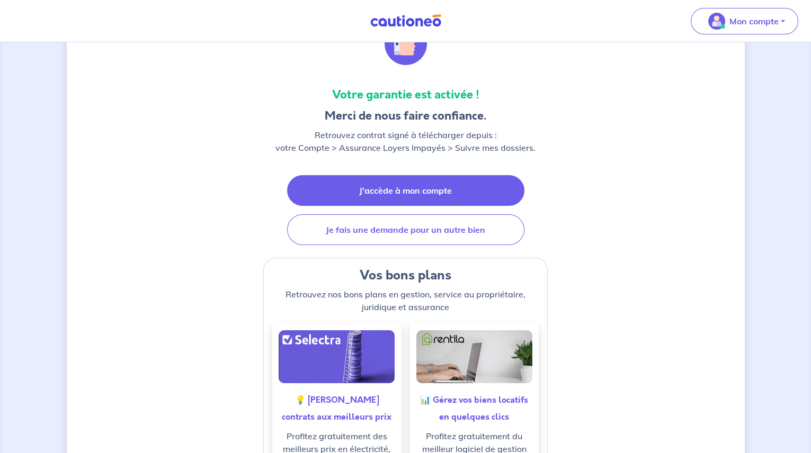
click at [394, 188] on link "J'accède à mon compte" at bounding box center [405, 190] width 237 height 31
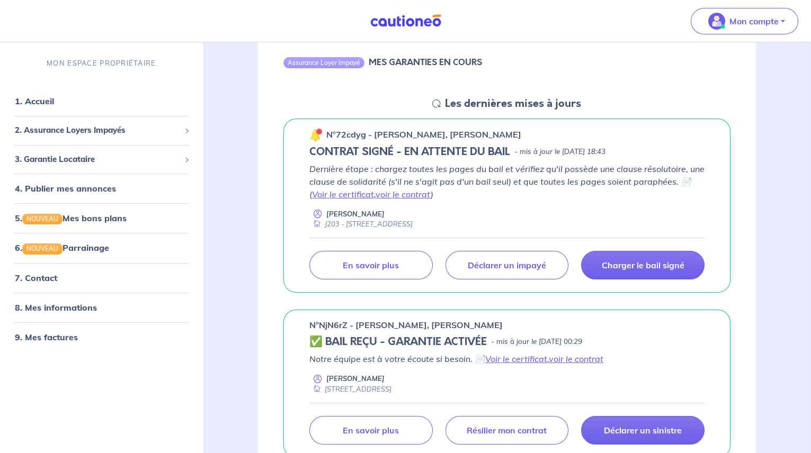
scroll to position [144, 0]
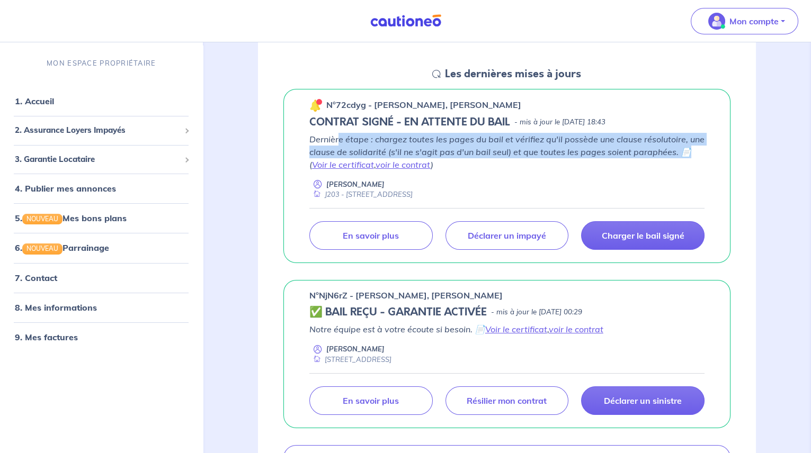
drag, startPoint x: 338, startPoint y: 138, endPoint x: 702, endPoint y: 154, distance: 364.2
click at [702, 154] on p "Dernière étape : chargez toutes les pages du bail et vérifiez qu'il possède une…" at bounding box center [506, 152] width 395 height 38
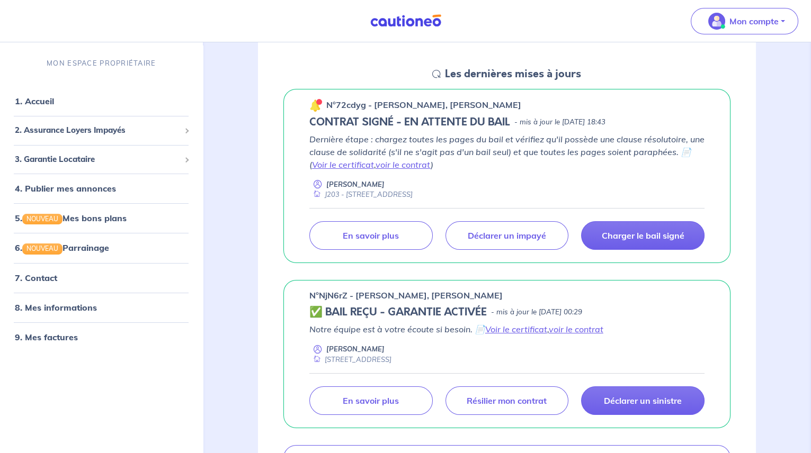
drag, startPoint x: 702, startPoint y: 154, endPoint x: 632, endPoint y: 172, distance: 72.7
click at [632, 172] on div "Dernière étape : chargez toutes les pages du bail et vérifiez qu'il possède une…" at bounding box center [506, 166] width 395 height 67
click at [632, 238] on p "Charger le bail signé" at bounding box center [643, 235] width 83 height 11
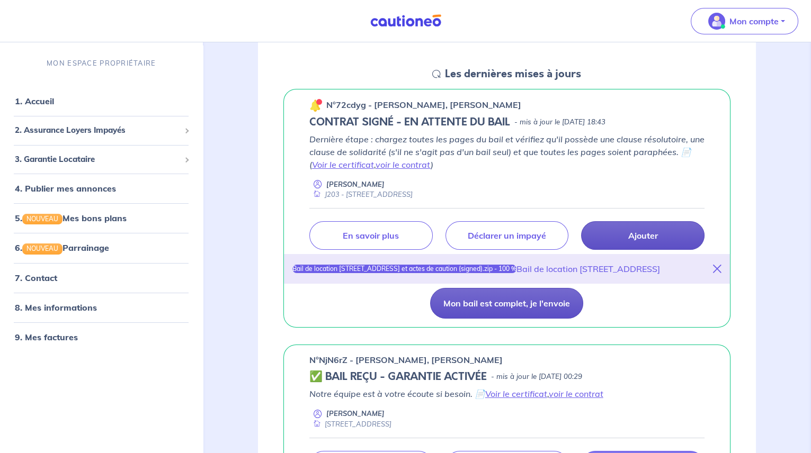
click at [506, 315] on button "Mon bail est complet, je l'envoie" at bounding box center [506, 303] width 153 height 31
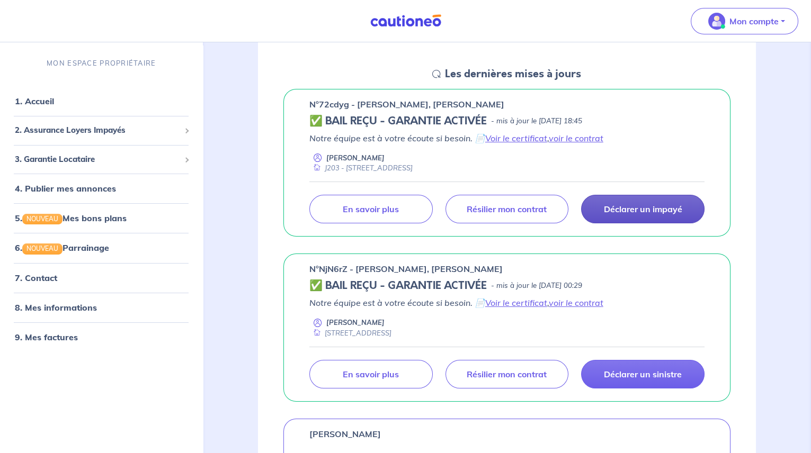
click at [764, 190] on div "Assurance Loyer Impayé MES GARANTIES EN COURS Les dernières mises à jours n°72c…" at bounding box center [506, 331] width 549 height 685
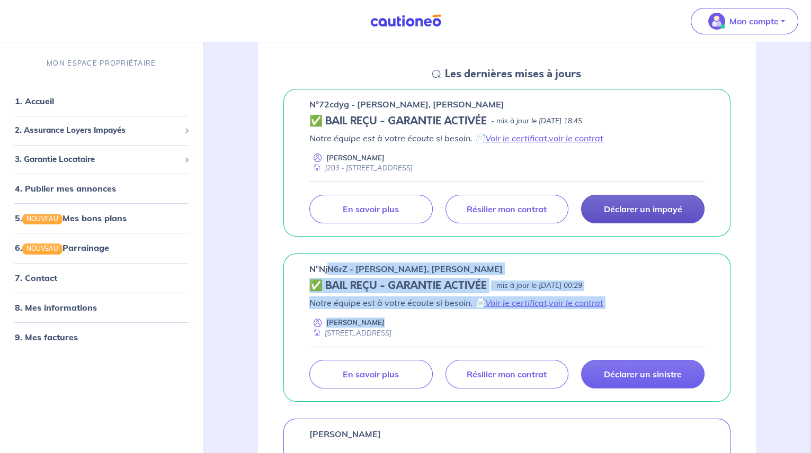
drag, startPoint x: 327, startPoint y: 266, endPoint x: 702, endPoint y: 326, distance: 379.6
click at [702, 326] on div "n°NjN6rZ - [PERSON_NAME], [PERSON_NAME] ✅ BAIL REÇU - GARANTIE ACTIVÉE - mis à …" at bounding box center [506, 328] width 447 height 148
drag, startPoint x: 702, startPoint y: 326, endPoint x: 641, endPoint y: 294, distance: 68.9
click at [641, 294] on div "n°NjN6rZ - [PERSON_NAME], [PERSON_NAME] ✅ BAIL REÇU - GARANTIE ACTIVÉE - mis à …" at bounding box center [506, 328] width 447 height 148
click at [637, 288] on div "✅ BAIL REÇU - GARANTIE ACTIVÉE - mis à jour le [DATE] 00:29" at bounding box center [506, 286] width 395 height 13
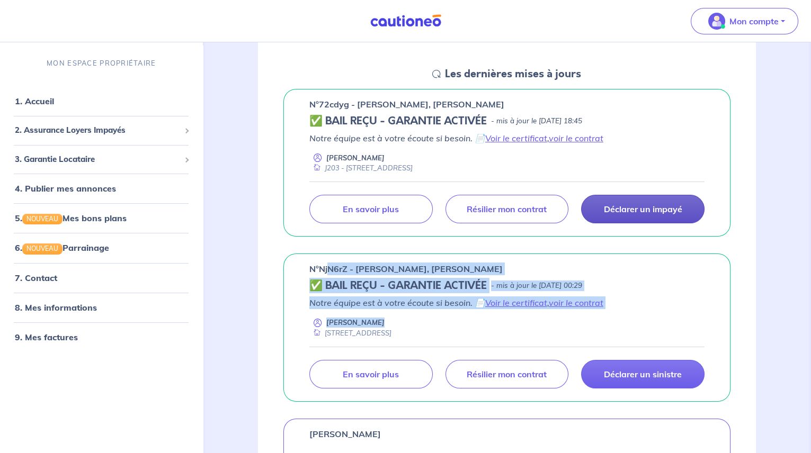
click at [639, 276] on div "n°NjN6rZ - [PERSON_NAME], [PERSON_NAME] ✅ BAIL REÇU - GARANTIE ACTIVÉE - mis à …" at bounding box center [506, 328] width 447 height 148
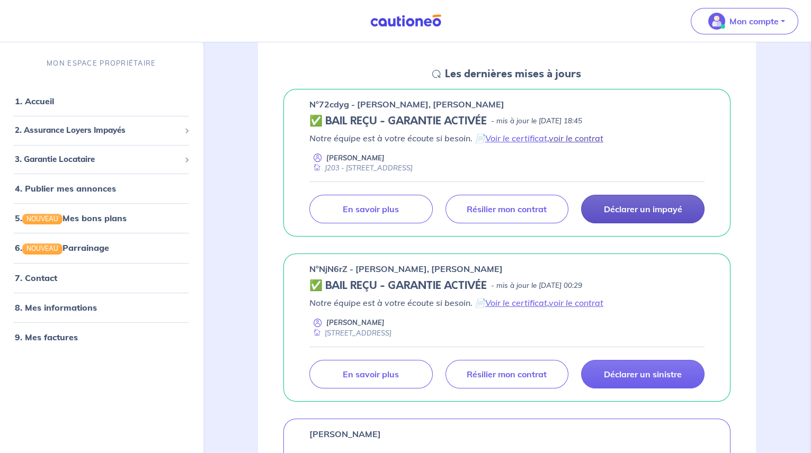
click at [582, 135] on link "voir le contrat" at bounding box center [576, 138] width 55 height 11
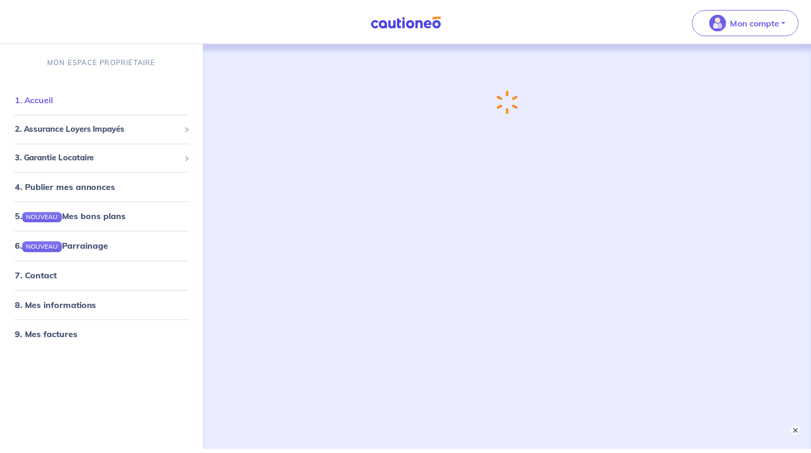
scroll to position [6, 0]
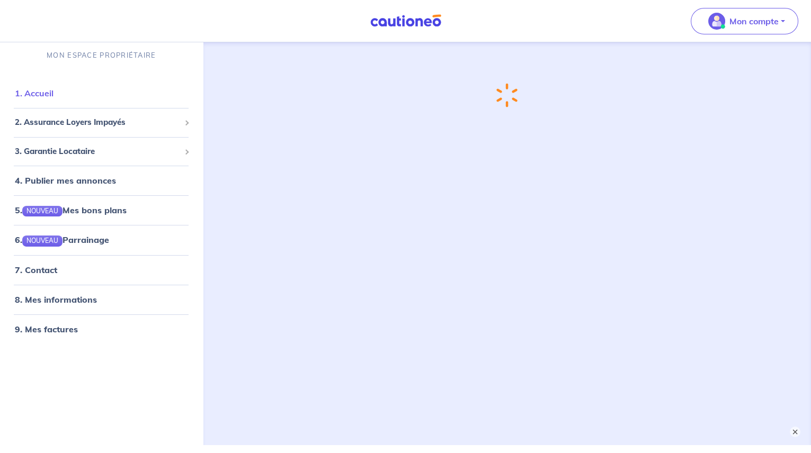
click at [41, 93] on link "1. Accueil" at bounding box center [34, 93] width 39 height 11
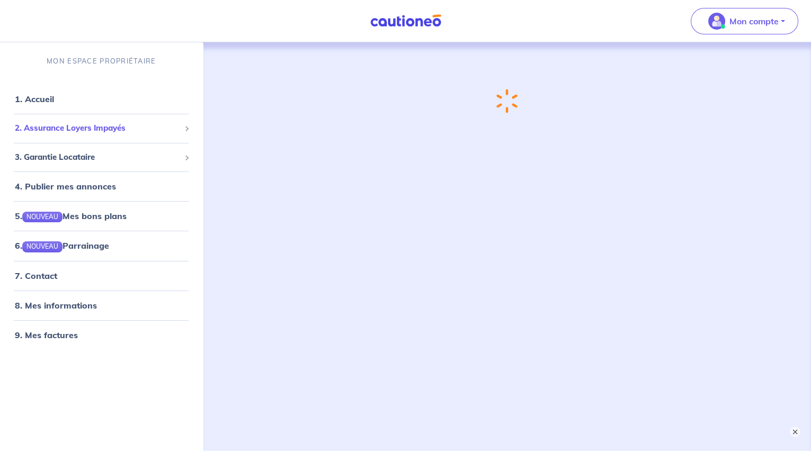
click at [80, 130] on span "2. Assurance Loyers Impayés" at bounding box center [97, 128] width 165 height 12
